Goal: Transaction & Acquisition: Subscribe to service/newsletter

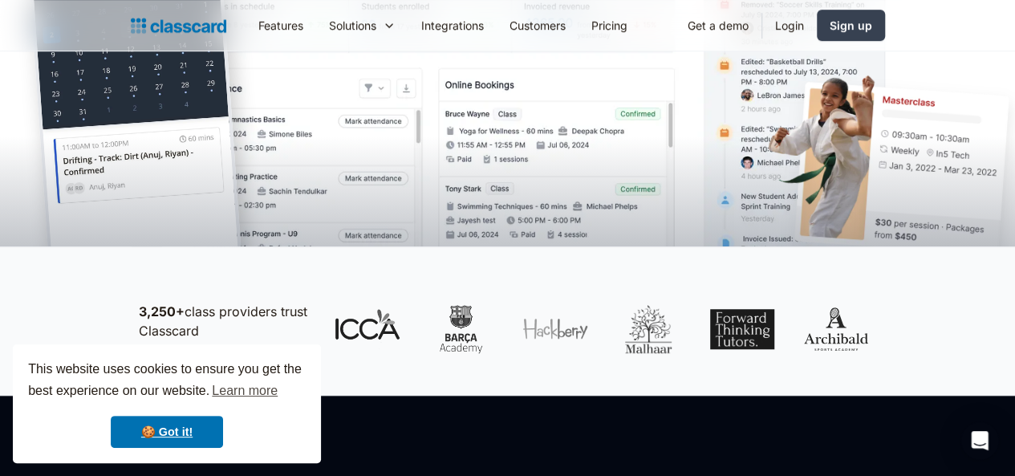
scroll to position [518, 0]
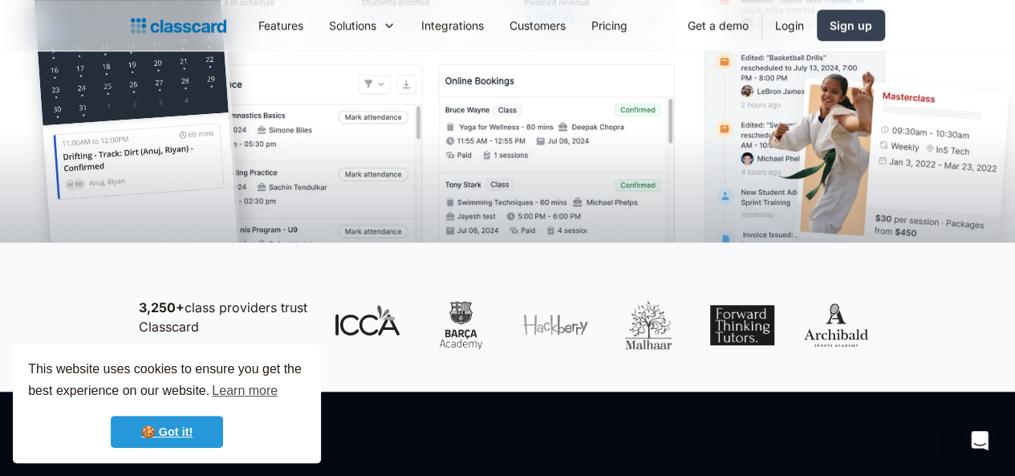
click at [201, 439] on link "🍪 Got it!" at bounding box center [167, 432] width 112 height 32
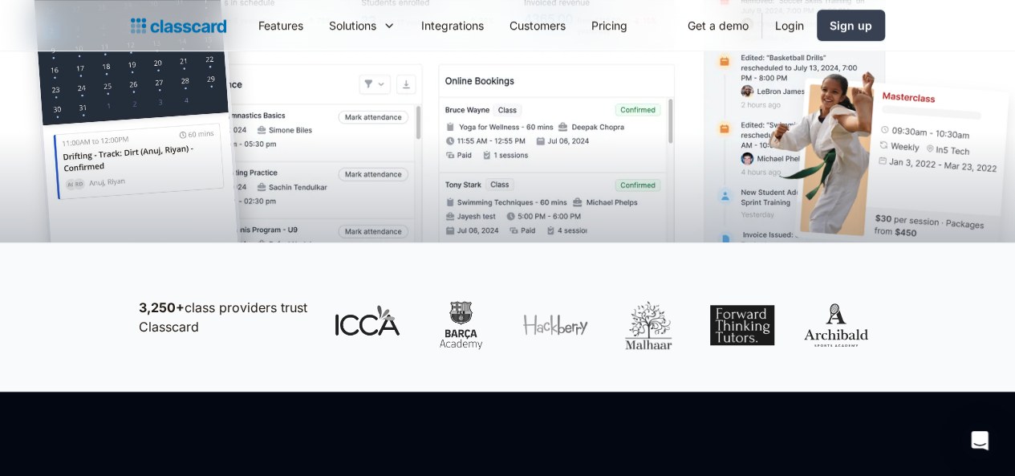
click at [103, 241] on div at bounding box center [507, 156] width 1015 height 171
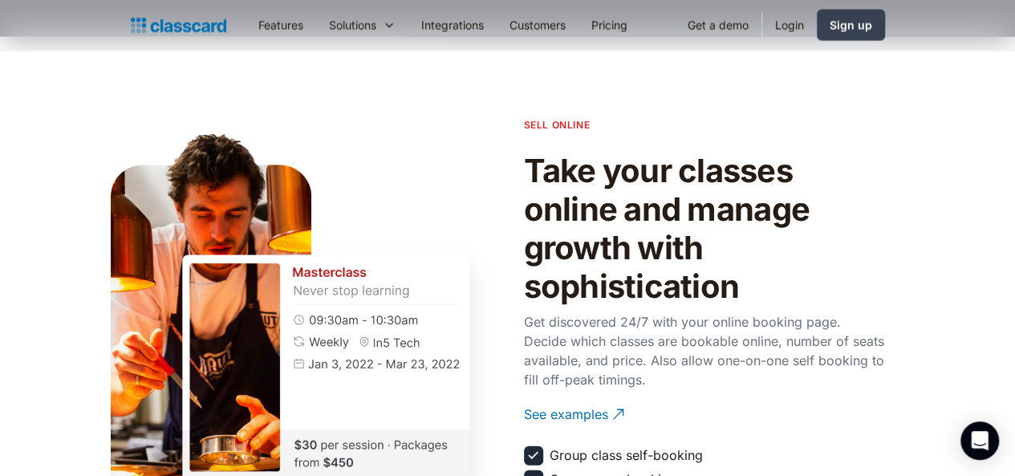
scroll to position [1640, 0]
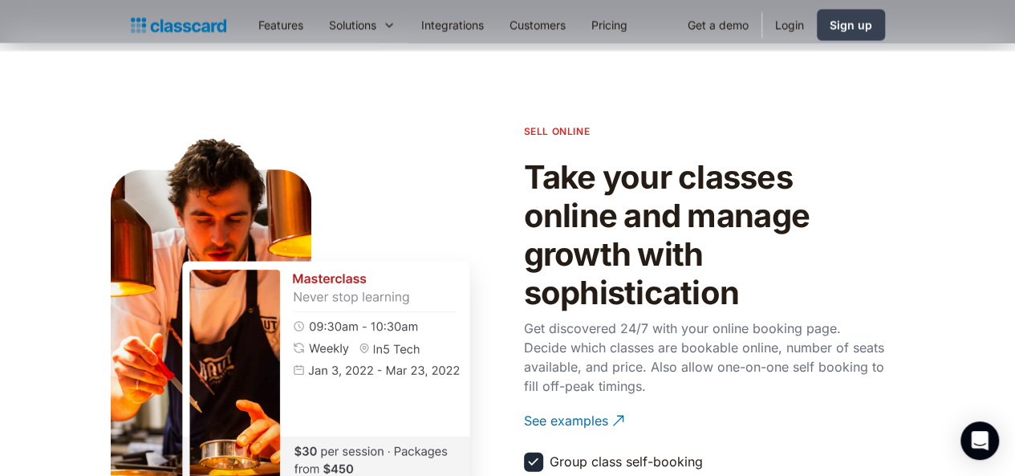
click at [885, 310] on h2 "Take your classes online and manage growth with sophistication" at bounding box center [704, 235] width 361 height 154
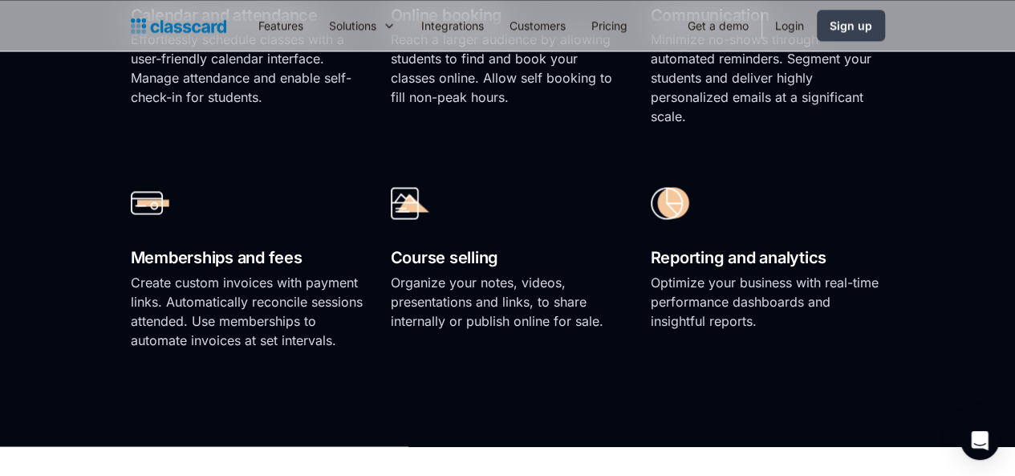
scroll to position [1211, 0]
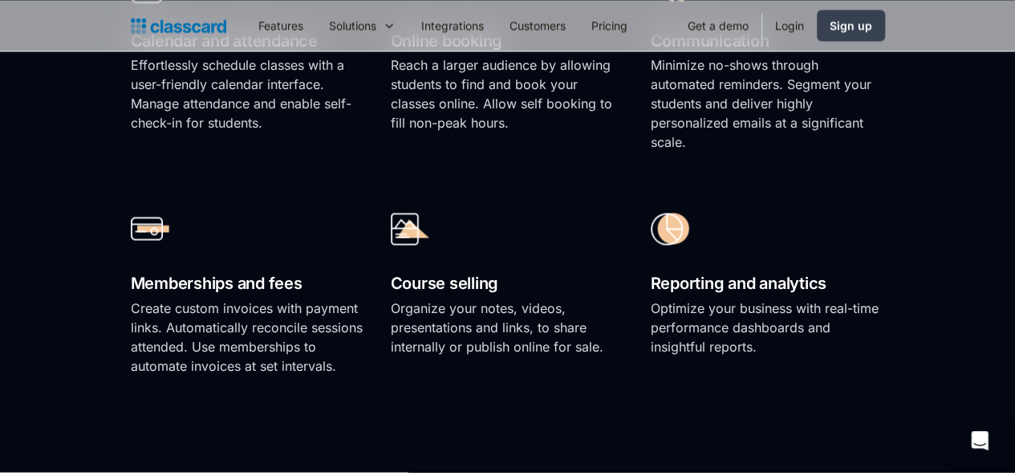
click at [202, 55] on h2 "Calendar and attendance" at bounding box center [248, 41] width 234 height 28
click at [152, 55] on h2 "Calendar and attendance" at bounding box center [248, 41] width 234 height 28
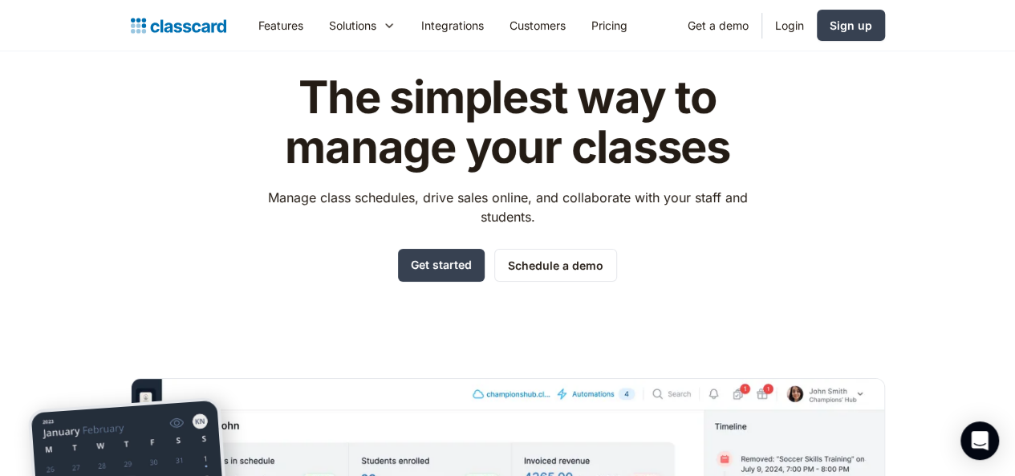
scroll to position [0, 0]
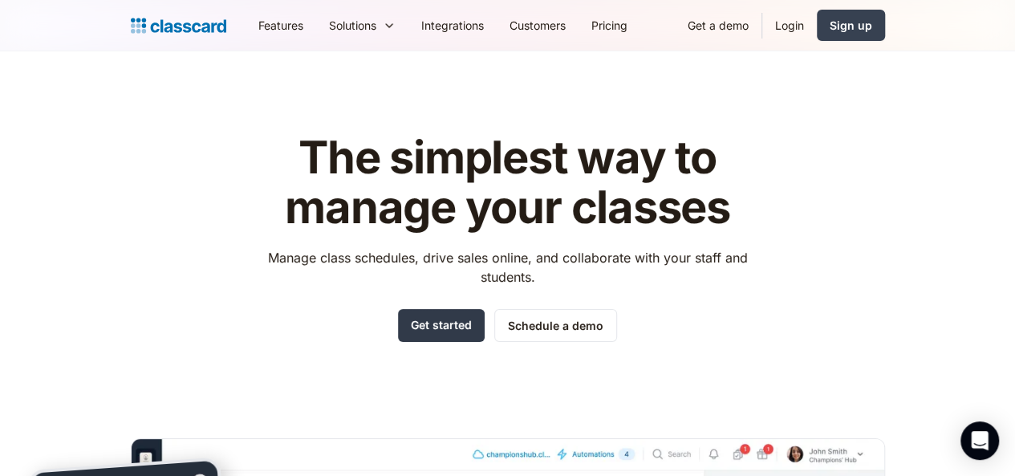
click at [446, 329] on link "Get started" at bounding box center [441, 325] width 87 height 33
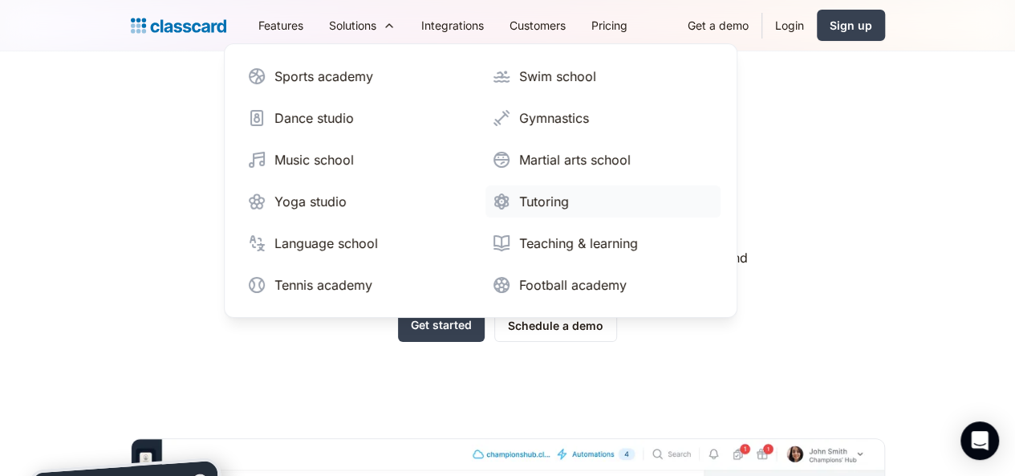
click at [519, 200] on div "Tutoring" at bounding box center [544, 201] width 50 height 19
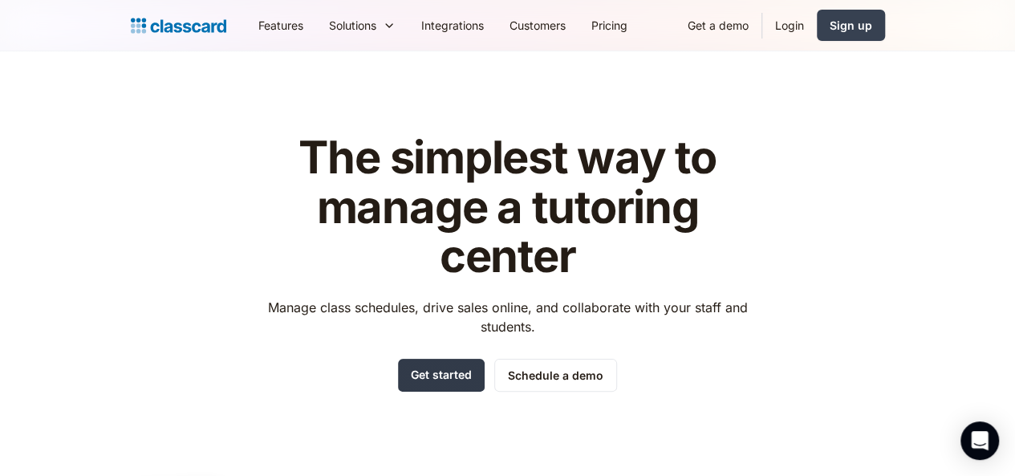
click at [468, 368] on link "Get started" at bounding box center [441, 375] width 87 height 33
